Goal: Task Accomplishment & Management: Complete application form

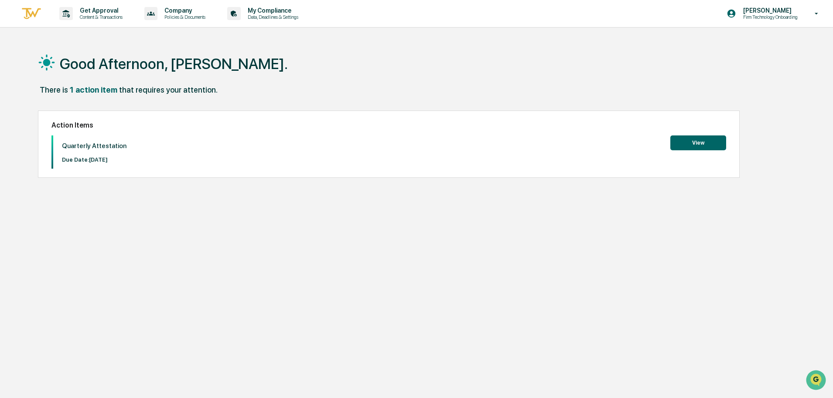
click at [708, 134] on div "Action Items Quarterly Attestation Due Date: [DATE] View" at bounding box center [389, 143] width 702 height 67
click at [704, 138] on button "View" at bounding box center [699, 142] width 56 height 15
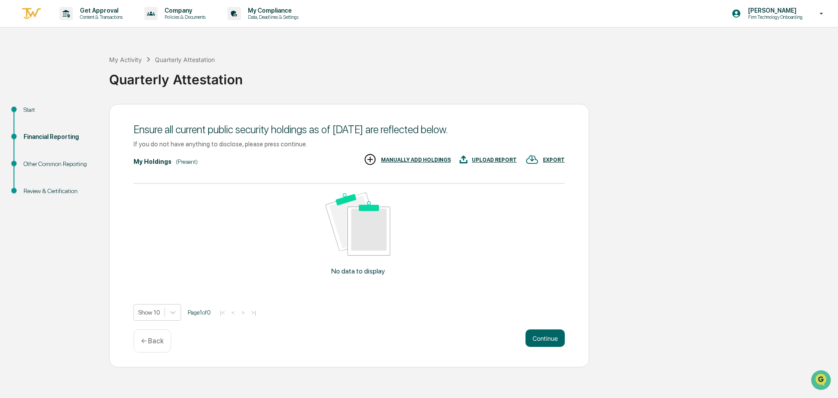
click at [47, 138] on div "Financial Reporting" at bounding box center [60, 136] width 72 height 9
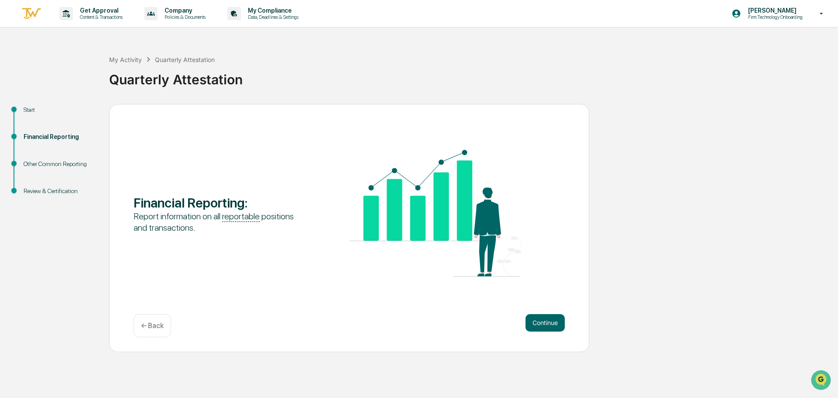
click at [24, 111] on div "Start" at bounding box center [60, 109] width 72 height 9
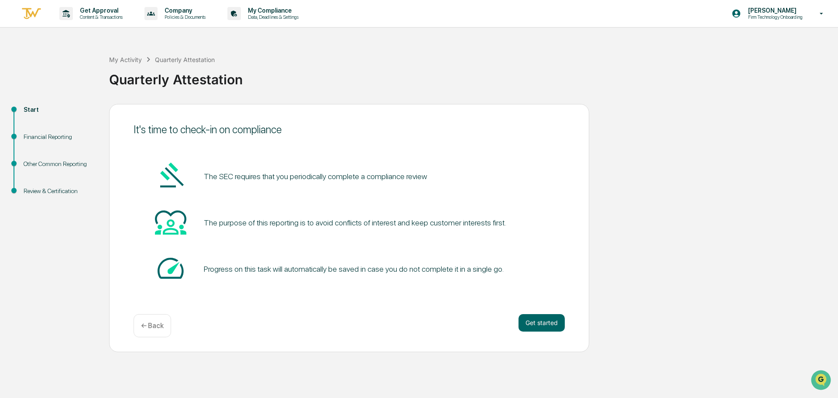
click at [525, 323] on button "Get started" at bounding box center [541, 322] width 46 height 17
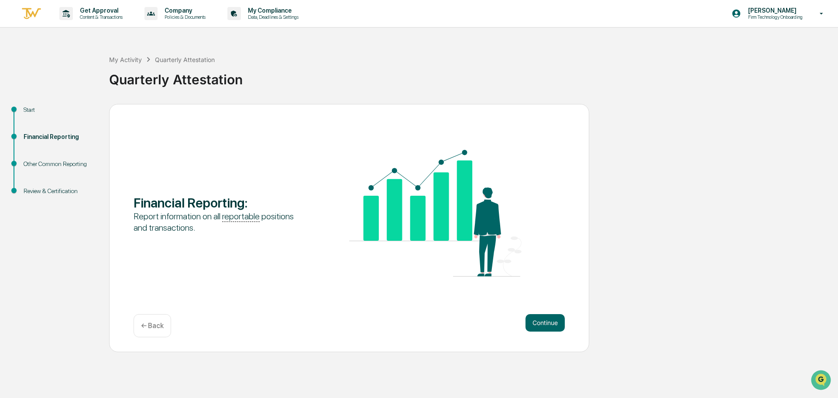
click at [525, 323] on button "Continue" at bounding box center [544, 322] width 39 height 17
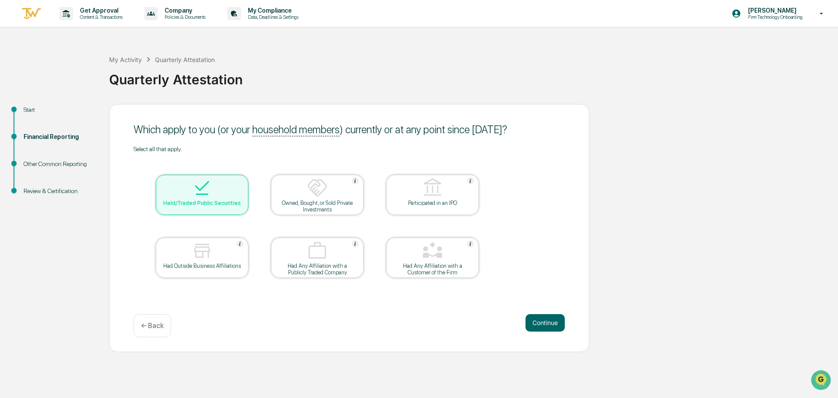
click at [156, 188] on div "Held/Traded Public Securities" at bounding box center [202, 195] width 93 height 40
click at [546, 324] on button "Continue" at bounding box center [544, 322] width 39 height 17
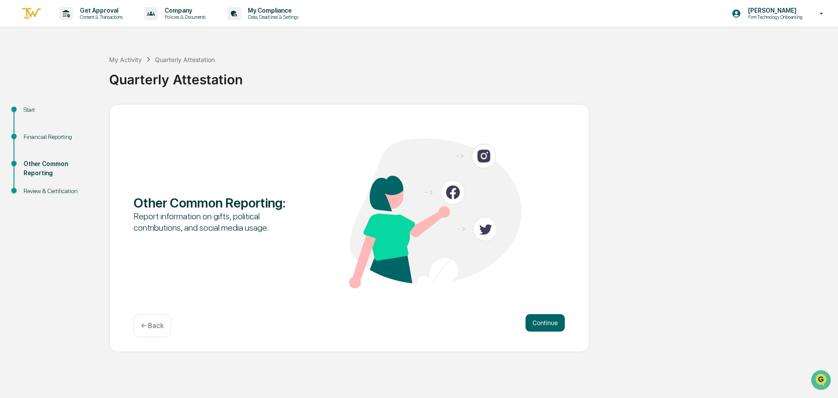
click at [546, 324] on button "Continue" at bounding box center [544, 322] width 39 height 17
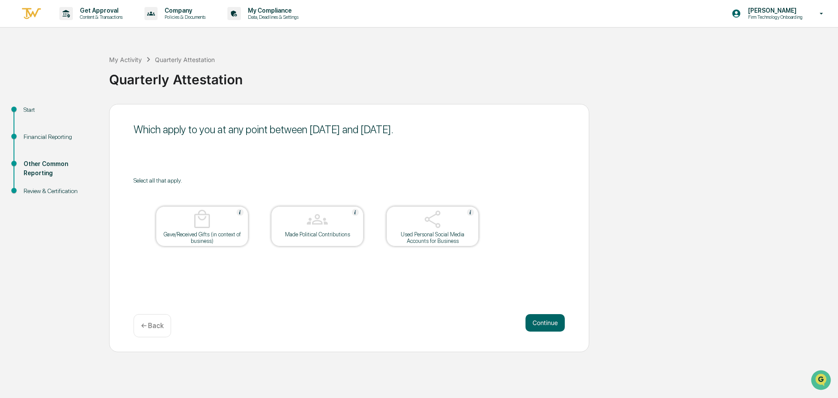
click at [545, 323] on button "Continue" at bounding box center [544, 322] width 39 height 17
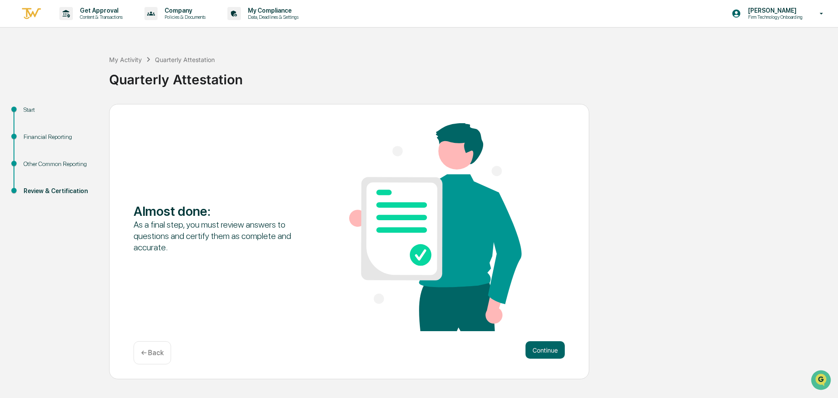
click at [550, 350] on button "Continue" at bounding box center [544, 349] width 39 height 17
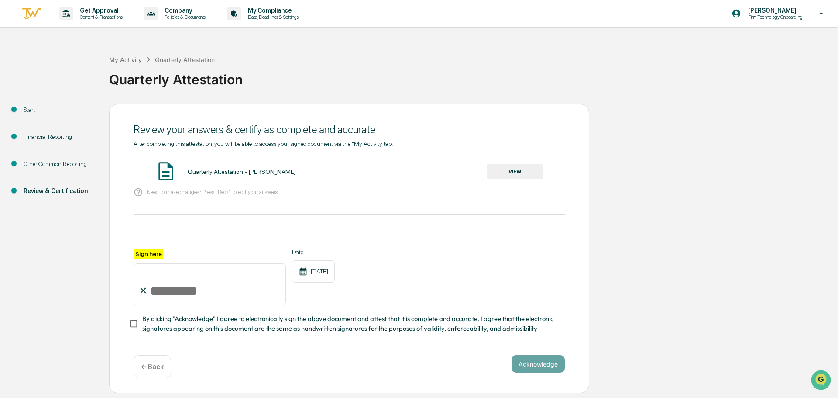
click at [170, 285] on input "Sign here" at bounding box center [210, 284] width 152 height 42
type input "**********"
click at [128, 327] on div "**********" at bounding box center [349, 248] width 480 height 289
click at [542, 365] on button "Acknowledge" at bounding box center [537, 363] width 53 height 17
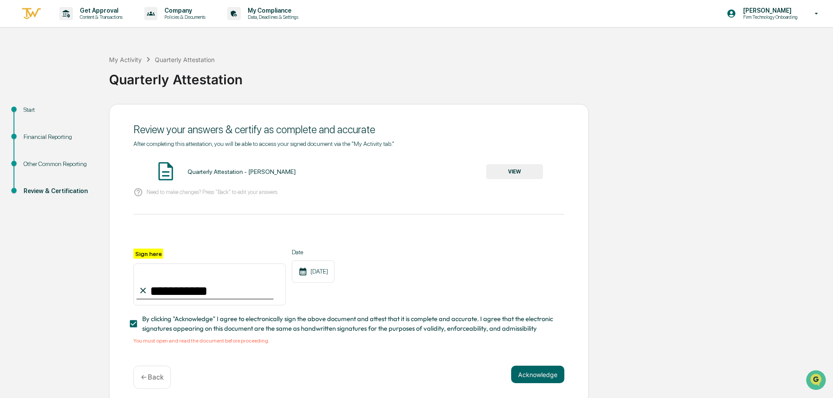
scroll to position [8, 0]
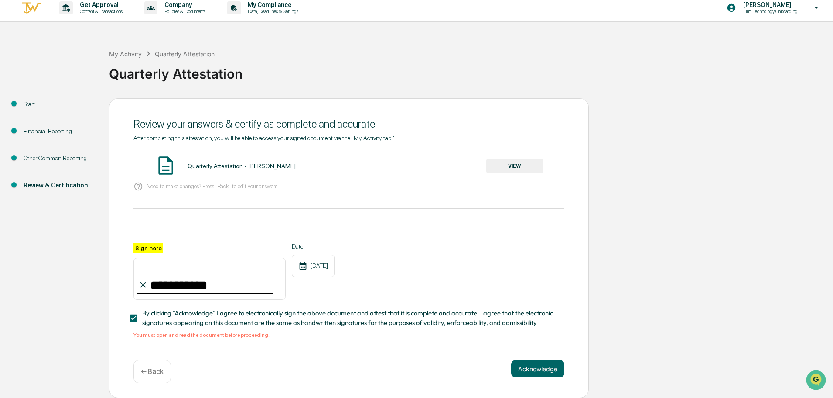
click at [213, 162] on div "Quarterly Attestation - [PERSON_NAME]" at bounding box center [242, 165] width 108 height 7
click at [499, 162] on button "VIEW" at bounding box center [515, 165] width 57 height 15
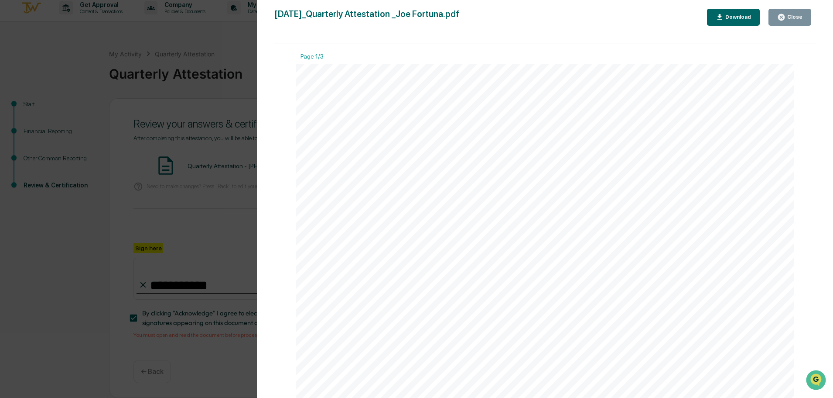
click at [738, 17] on div "Download" at bounding box center [737, 17] width 27 height 6
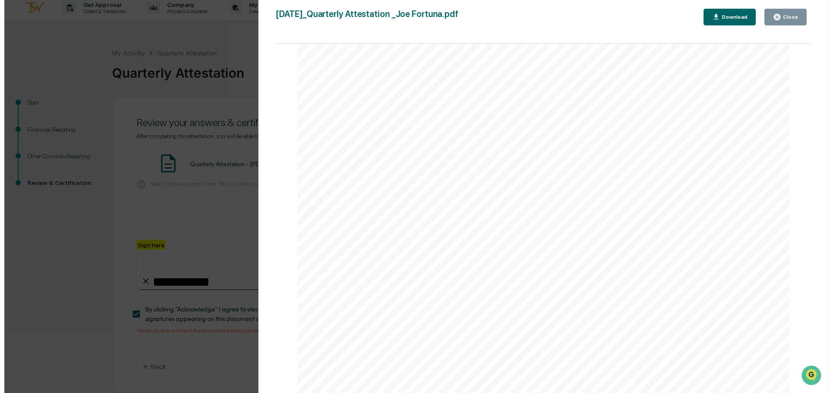
scroll to position [1833, 0]
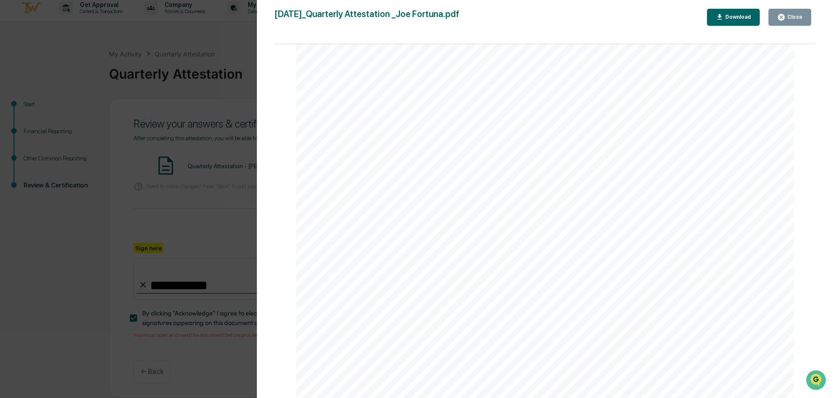
click at [105, 217] on div "Version History [DATE] 07:31 PM [PERSON_NAME] [DATE]_Quarterly Attestation _Joe…" at bounding box center [416, 199] width 833 height 398
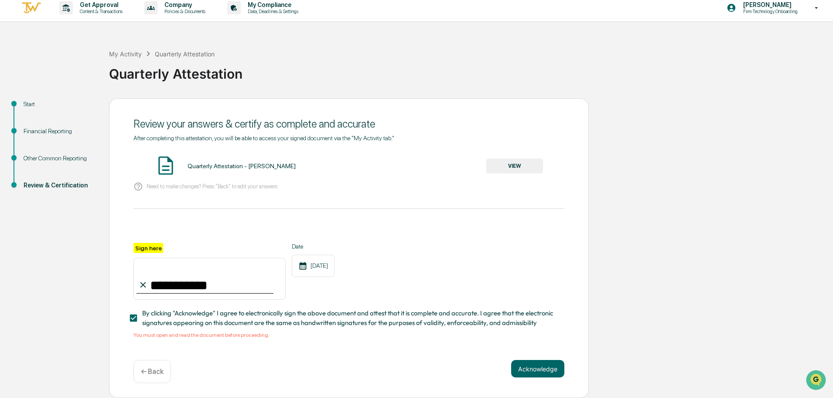
click at [543, 363] on button "Acknowledge" at bounding box center [537, 368] width 53 height 17
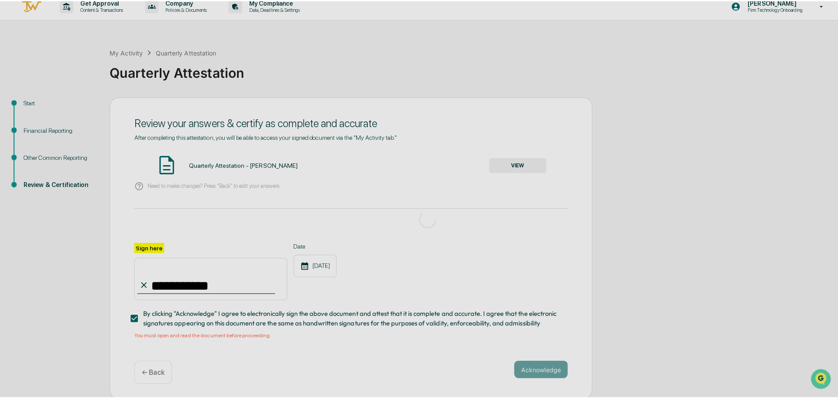
scroll to position [0, 0]
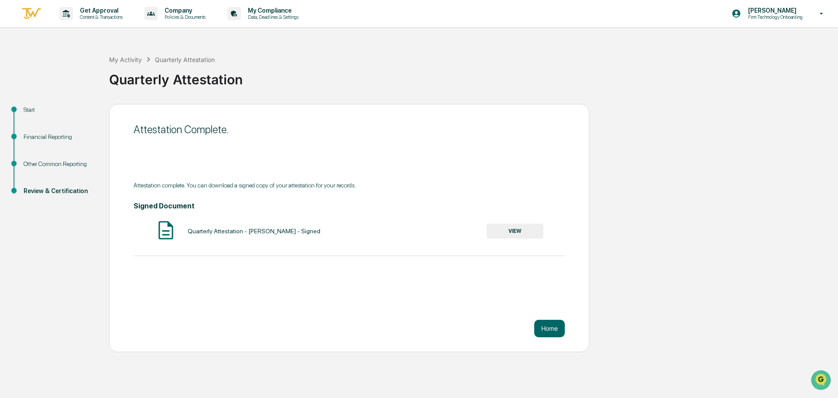
click at [641, 74] on div "Quarterly Attestation" at bounding box center [471, 76] width 724 height 23
